Goal: Transaction & Acquisition: Purchase product/service

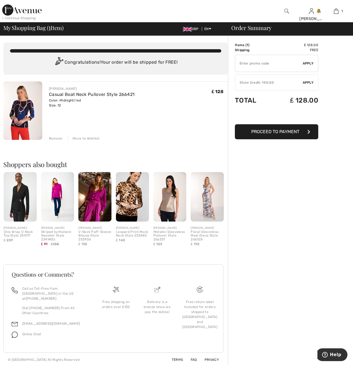
click at [296, 365] on div at bounding box center [176, 367] width 353 height 0
type input "FREEXPRESS"
type input "NEW15"
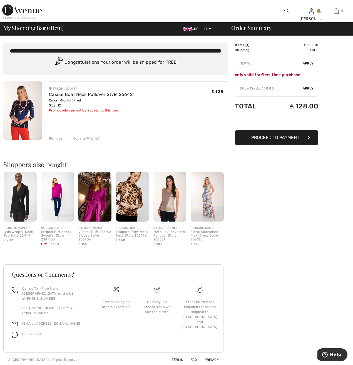
type input "FLASH15"
type input "NEW15"
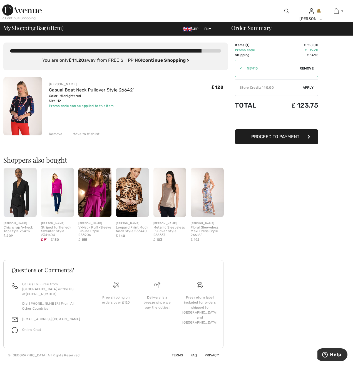
click at [252, 365] on div at bounding box center [176, 365] width 353 height 0
click at [275, 87] on div "Store Credit: 140.00" at bounding box center [269, 87] width 68 height 5
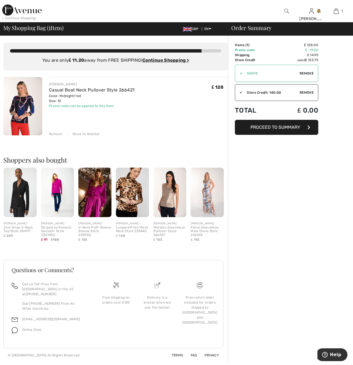
click at [282, 130] on span "Proceed to Summary" at bounding box center [276, 127] width 50 height 5
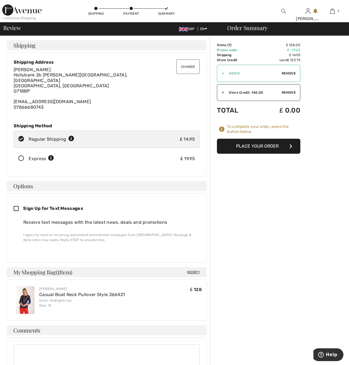
click at [258, 149] on button "Place Your Order" at bounding box center [258, 146] width 83 height 15
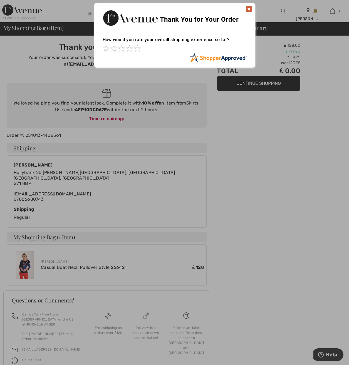
click at [251, 8] on img at bounding box center [249, 9] width 7 height 7
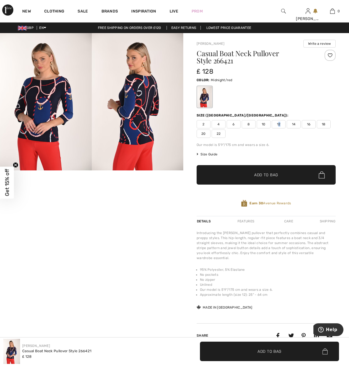
click at [280, 124] on span "12" at bounding box center [279, 124] width 14 height 8
click at [274, 177] on span "Add to Bag" at bounding box center [266, 175] width 24 height 6
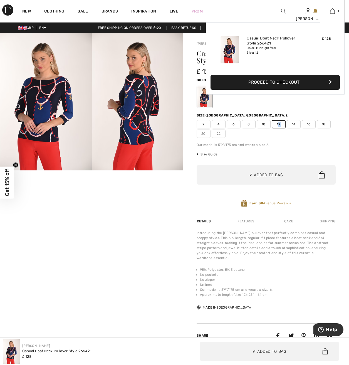
click at [269, 84] on button "Proceed to Checkout" at bounding box center [275, 82] width 129 height 15
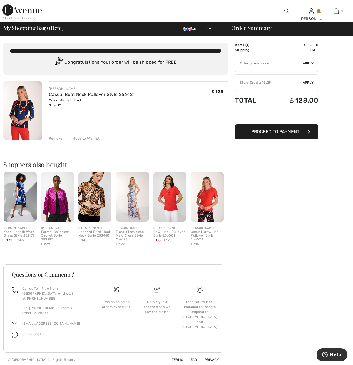
click at [284, 365] on div at bounding box center [176, 367] width 353 height 0
type input "FREEXPRESS"
type input "NEW15"
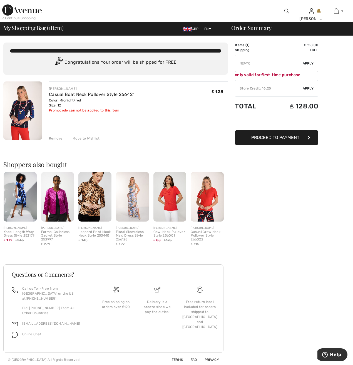
type input "FLASH15"
type input "FALLSALE"
click at [280, 365] on div at bounding box center [176, 367] width 353 height 0
click at [260, 136] on span "Proceed to Payment" at bounding box center [276, 137] width 48 height 5
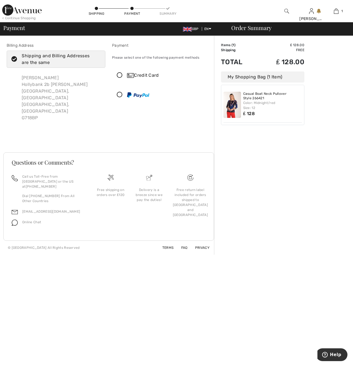
click at [120, 76] on icon at bounding box center [119, 76] width 15 height 6
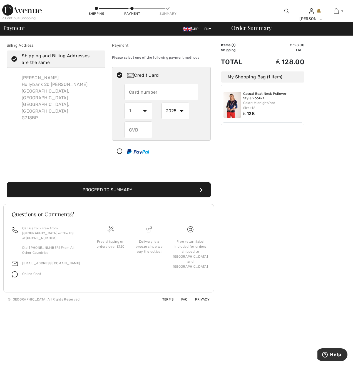
click at [185, 187] on button "Proceed to Summary" at bounding box center [109, 190] width 204 height 15
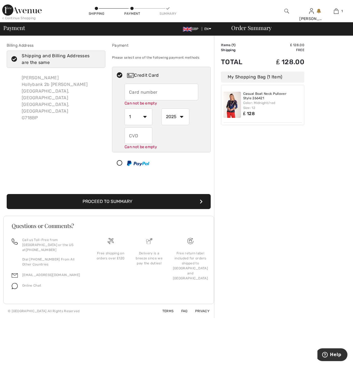
click at [182, 200] on button "Proceed to Summary" at bounding box center [109, 201] width 204 height 15
